Goal: Navigation & Orientation: Find specific page/section

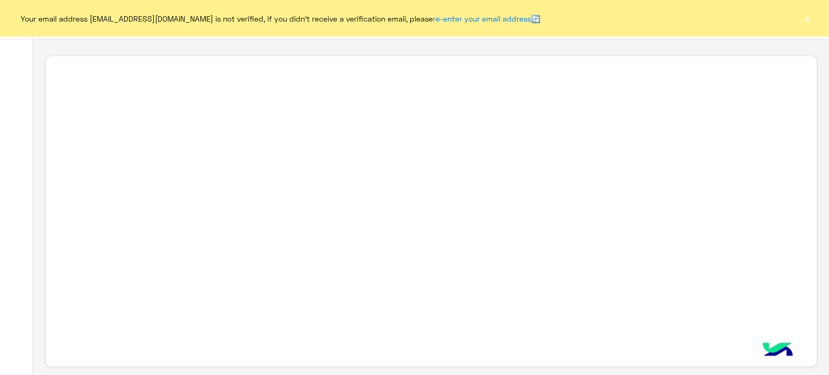
click at [809, 19] on button "×" at bounding box center [807, 18] width 11 height 11
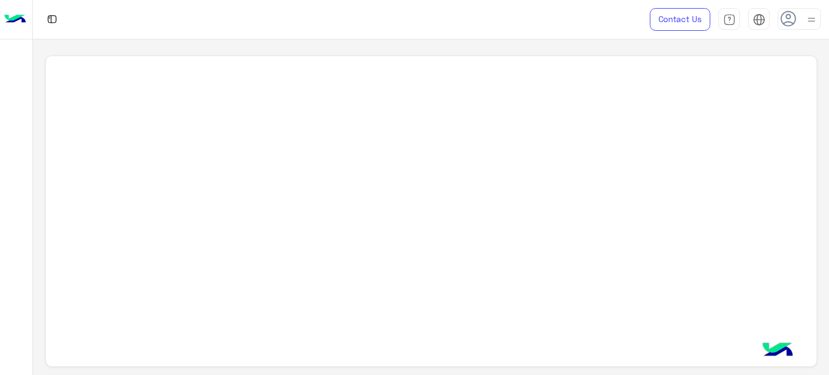
click at [809, 19] on img at bounding box center [810, 19] width 13 height 13
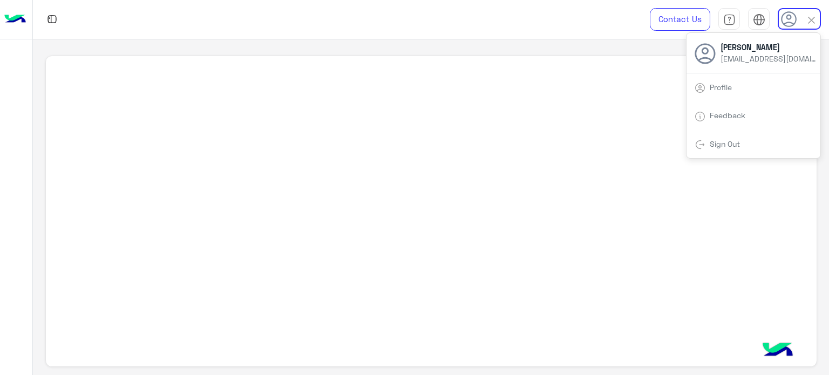
click at [809, 19] on img at bounding box center [811, 20] width 12 height 12
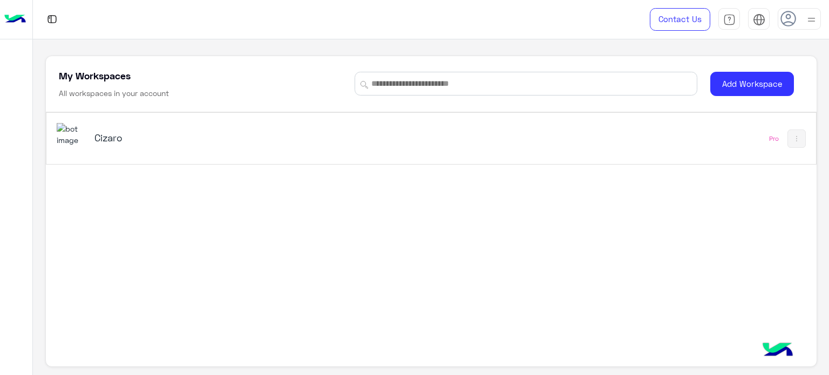
click at [296, 133] on h5 "Cizaro" at bounding box center [229, 137] width 270 height 13
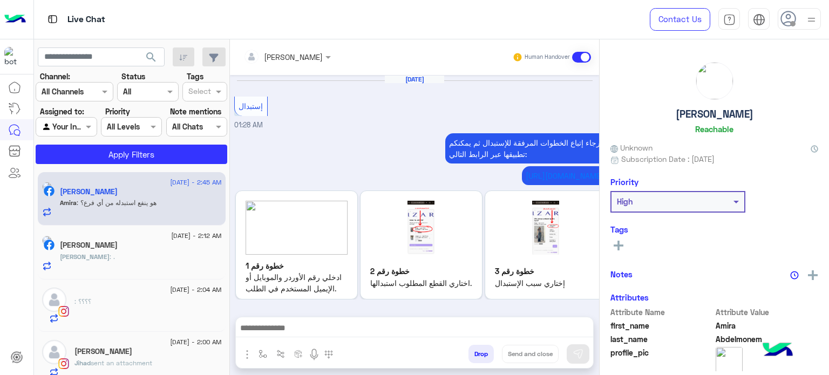
scroll to position [373, 0]
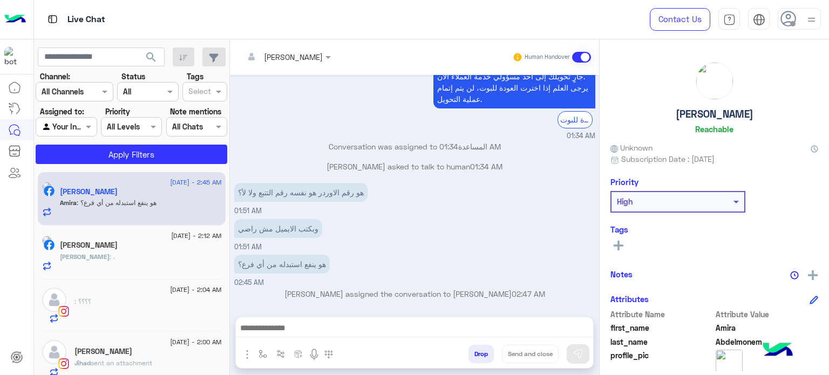
click at [806, 13] on img at bounding box center [810, 19] width 13 height 13
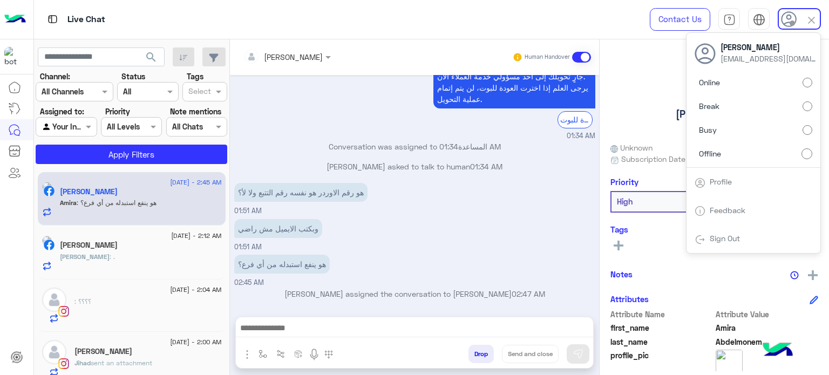
click at [736, 84] on label "Online" at bounding box center [753, 82] width 118 height 19
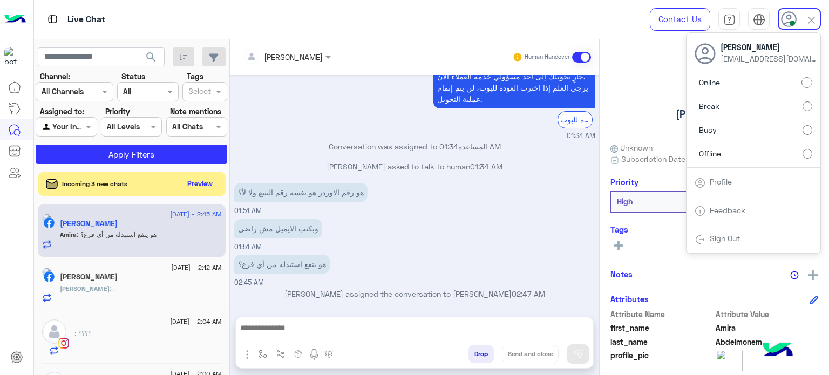
click at [503, 10] on div "Live Chat" at bounding box center [299, 19] width 530 height 39
